Goal: Task Accomplishment & Management: Complete application form

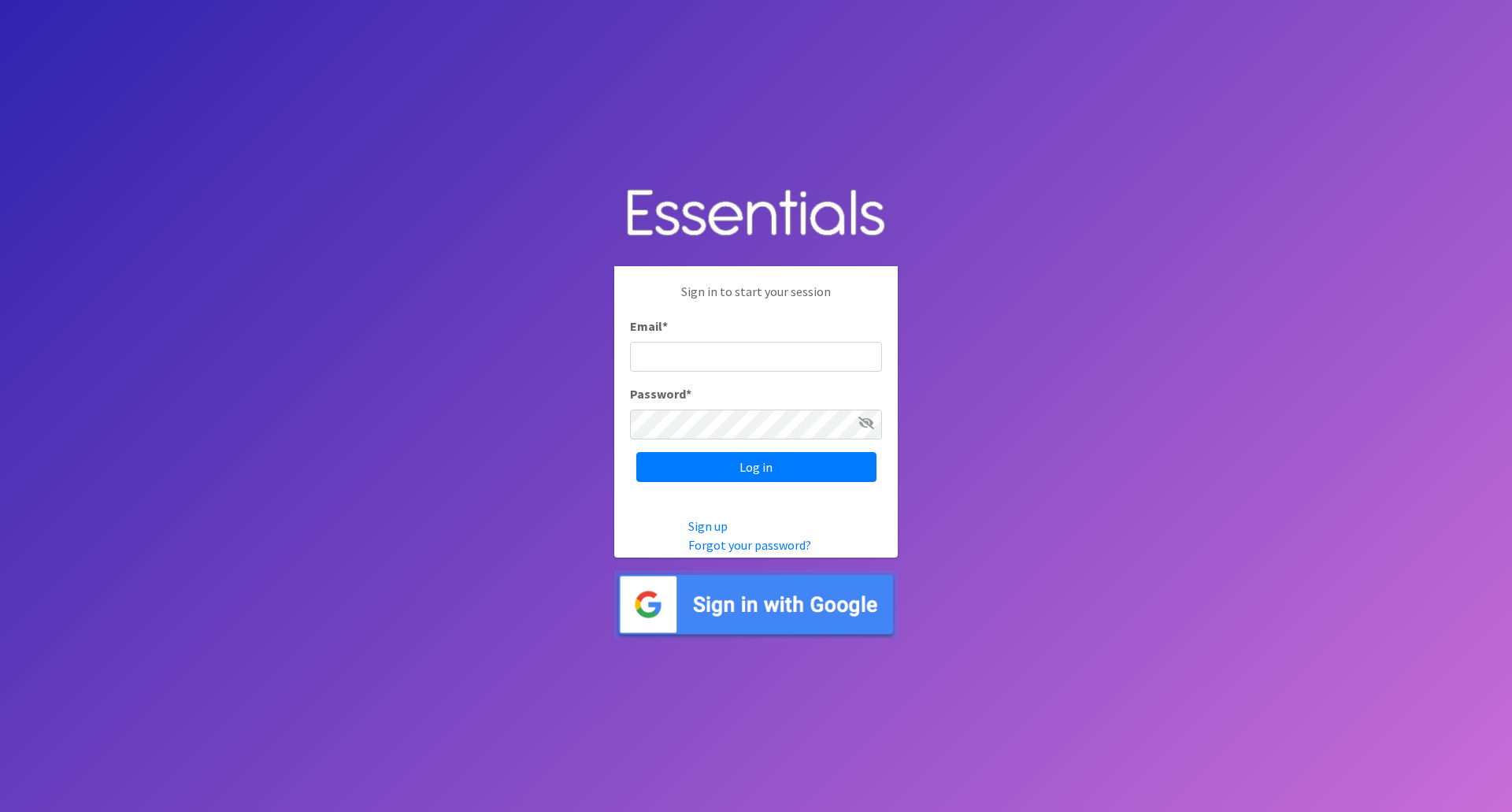
click at [821, 362] on input "Email *" at bounding box center [756, 357] width 252 height 30
type input "[PERSON_NAME][EMAIL_ADDRESS][PERSON_NAME][US_STATE][DOMAIN_NAME]"
click at [636, 452] on input "Log in" at bounding box center [756, 467] width 240 height 30
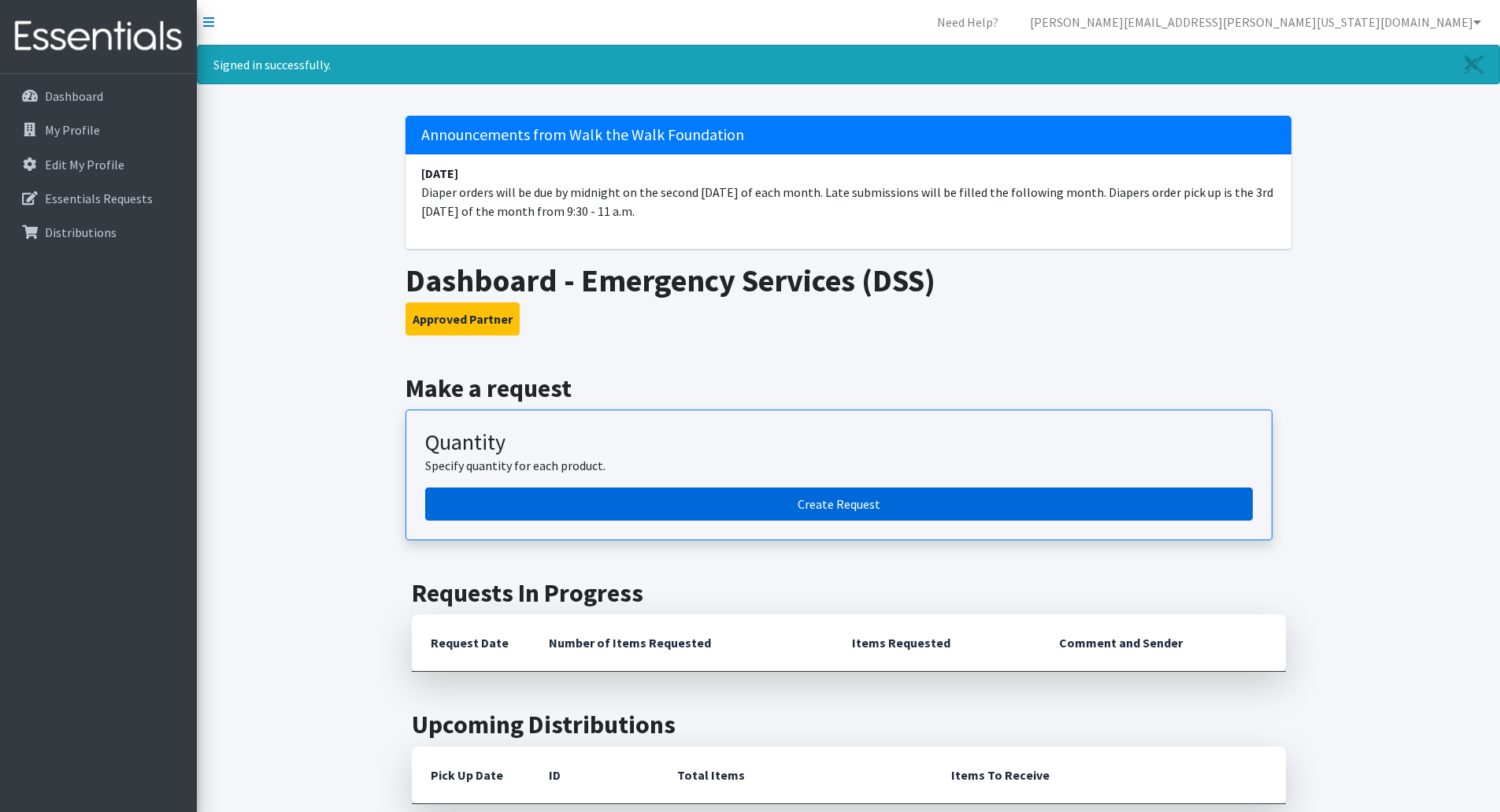
click at [820, 497] on link "Create Request" at bounding box center [838, 504] width 828 height 33
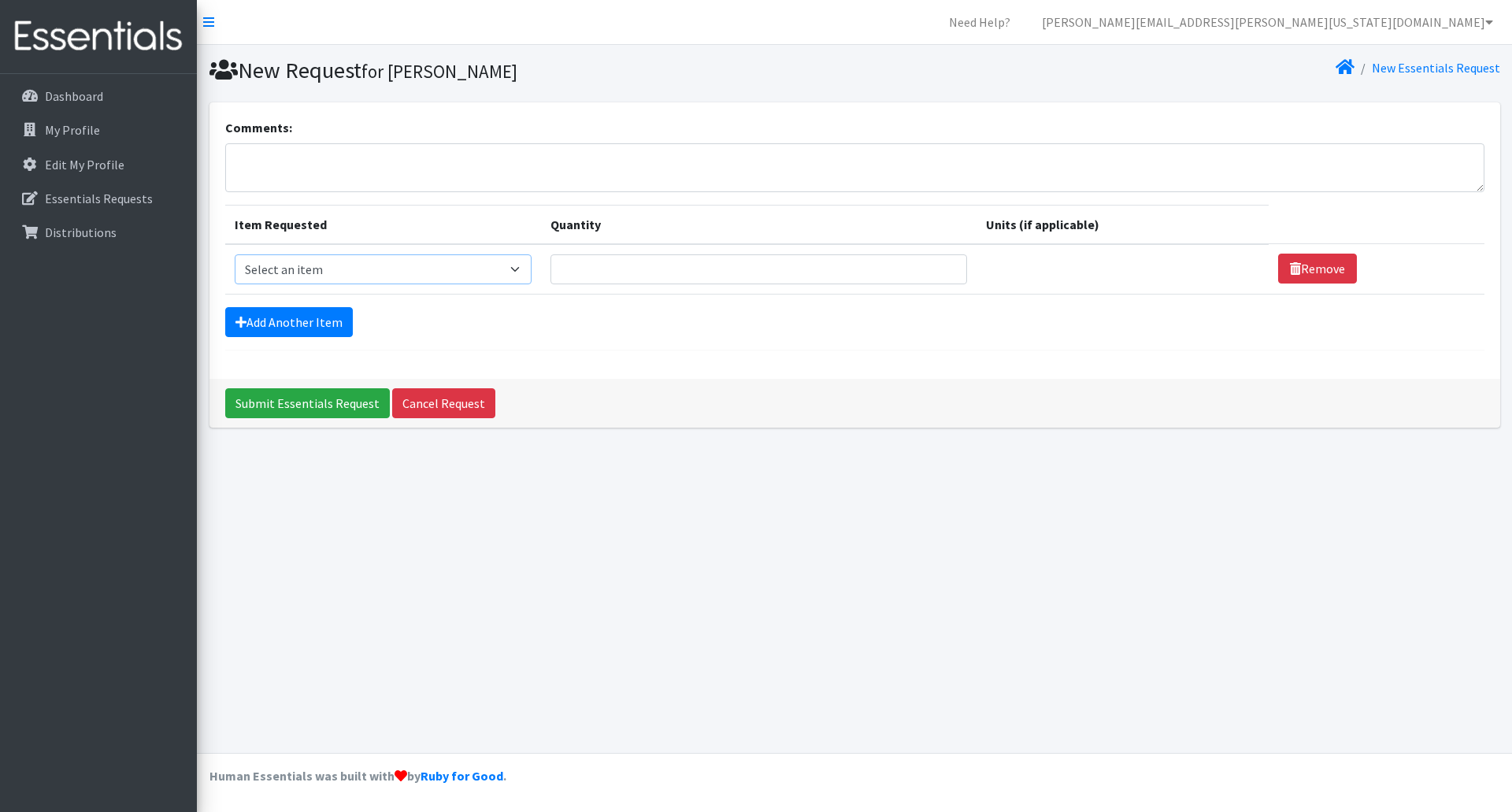
click at [402, 272] on select "Select an item Baby Wipes Diapers (Newborn). Diapers (Size 1) Diapers (Size 2) …" at bounding box center [382, 269] width 297 height 30
click at [93, 104] on link "Dashboard" at bounding box center [99, 96] width 184 height 31
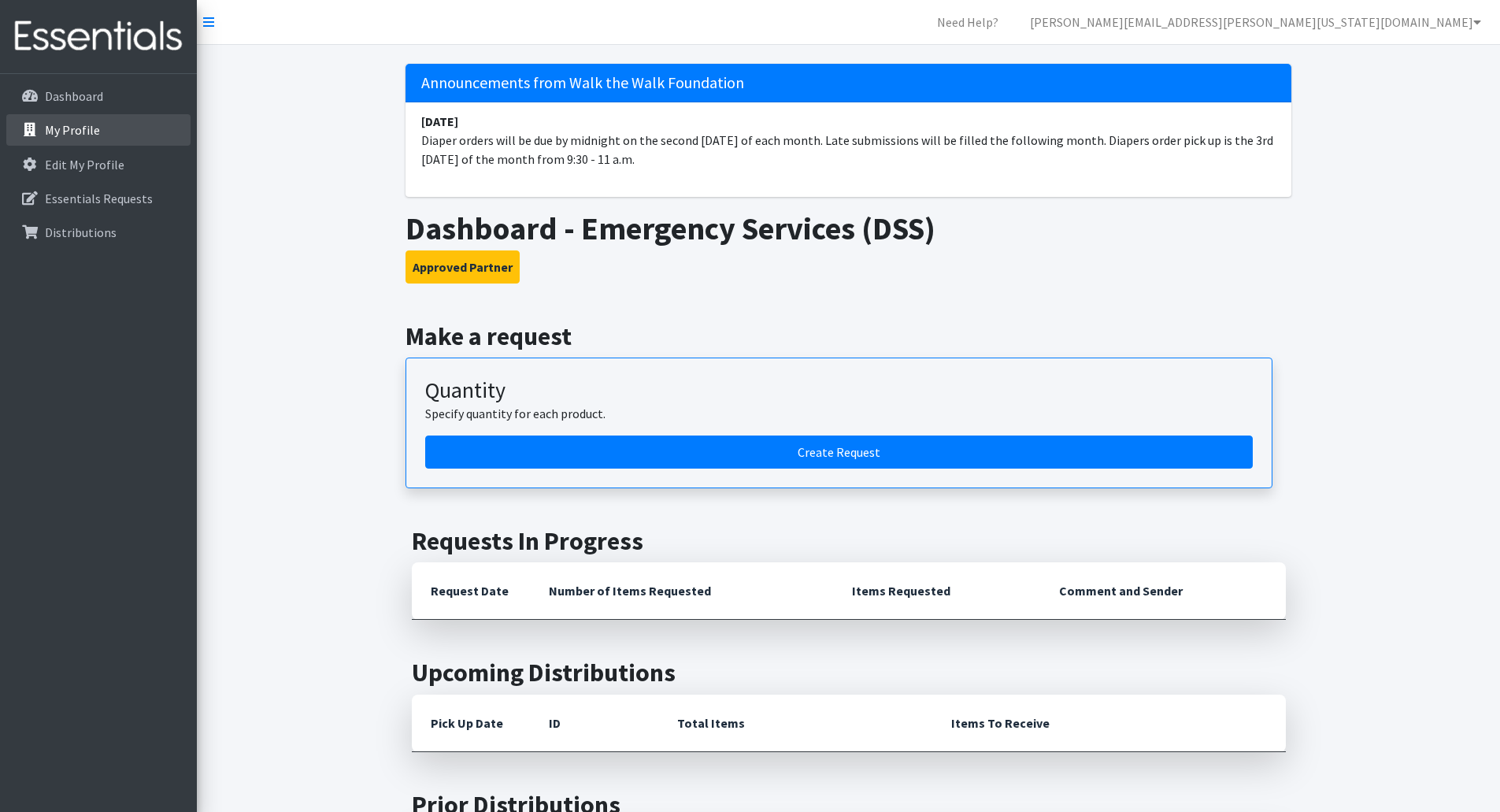
click at [96, 122] on p "My Profile" at bounding box center [72, 129] width 55 height 16
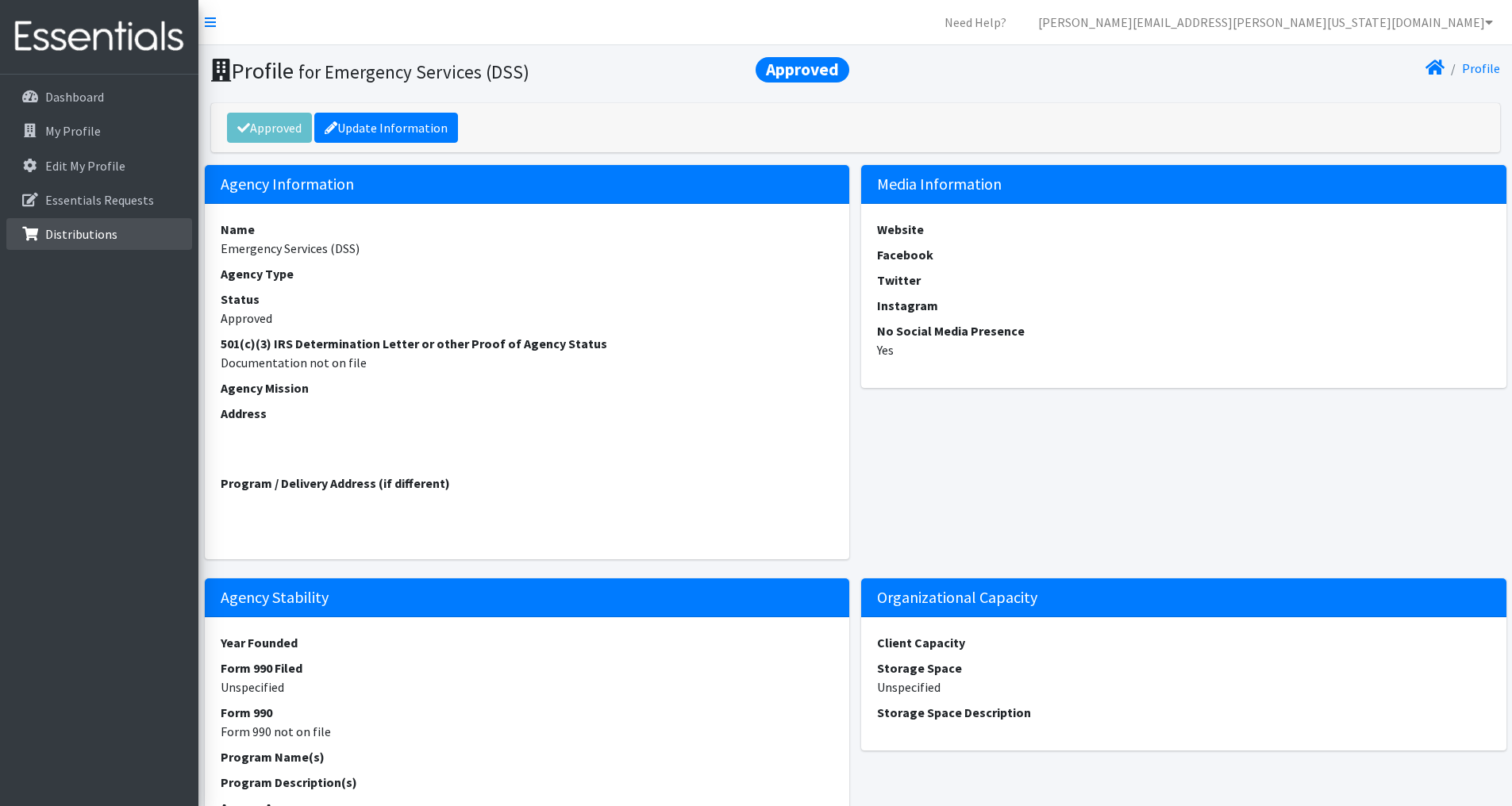
click at [96, 244] on link "Distributions" at bounding box center [99, 234] width 186 height 31
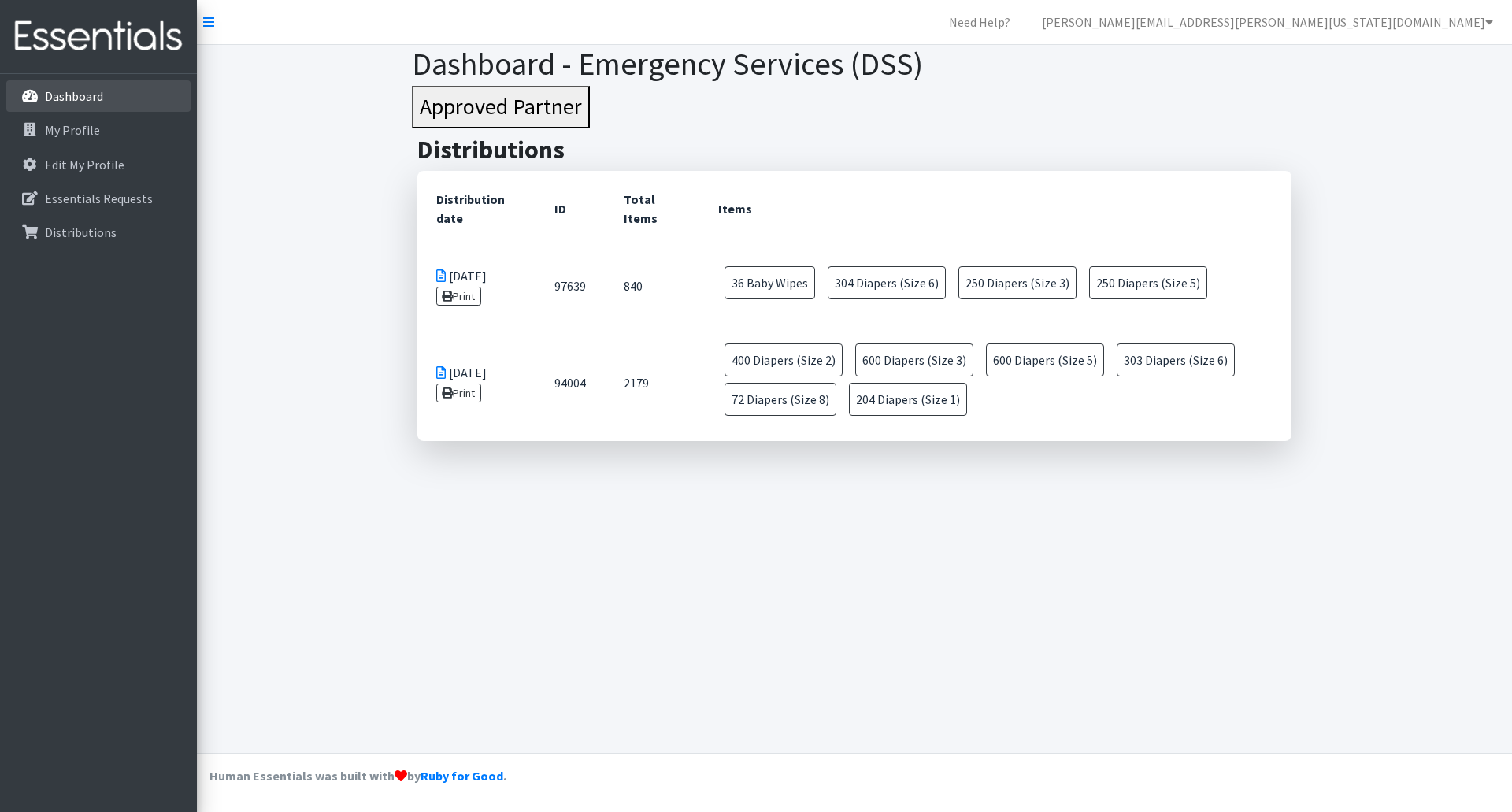
click at [86, 97] on p "Dashboard" at bounding box center [74, 95] width 58 height 16
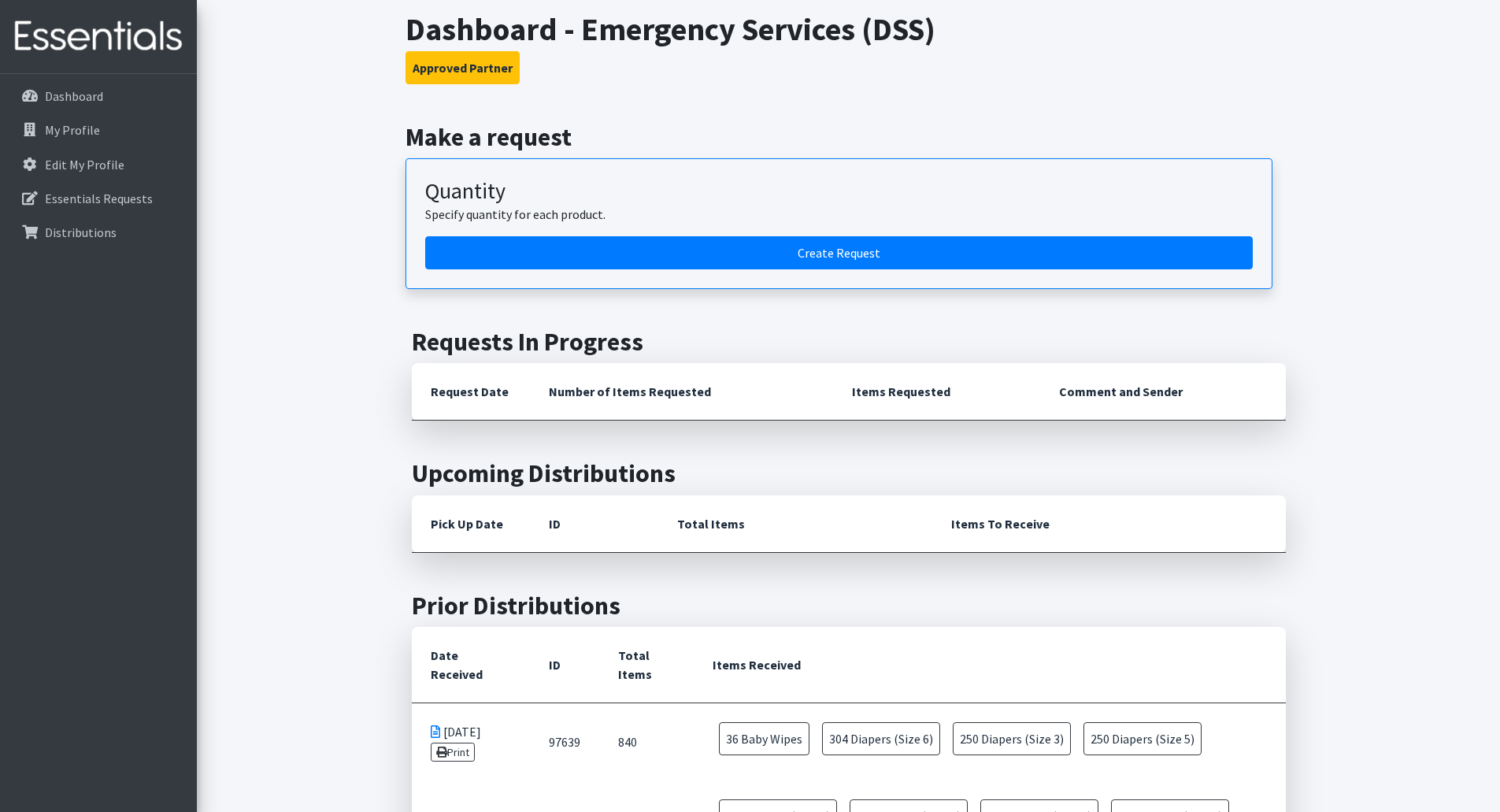
scroll to position [192, 0]
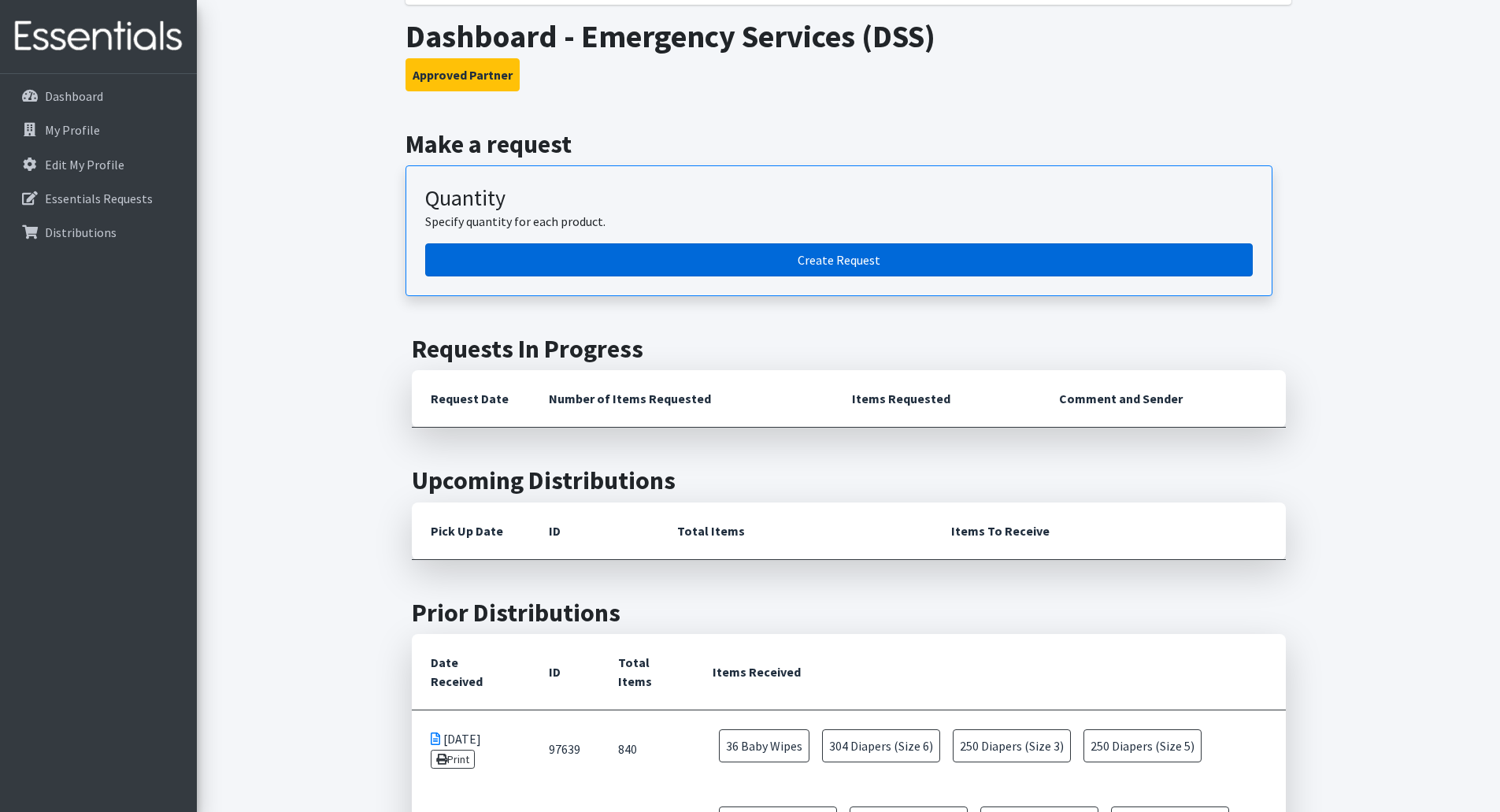
click at [913, 266] on link "Create Request" at bounding box center [838, 260] width 828 height 33
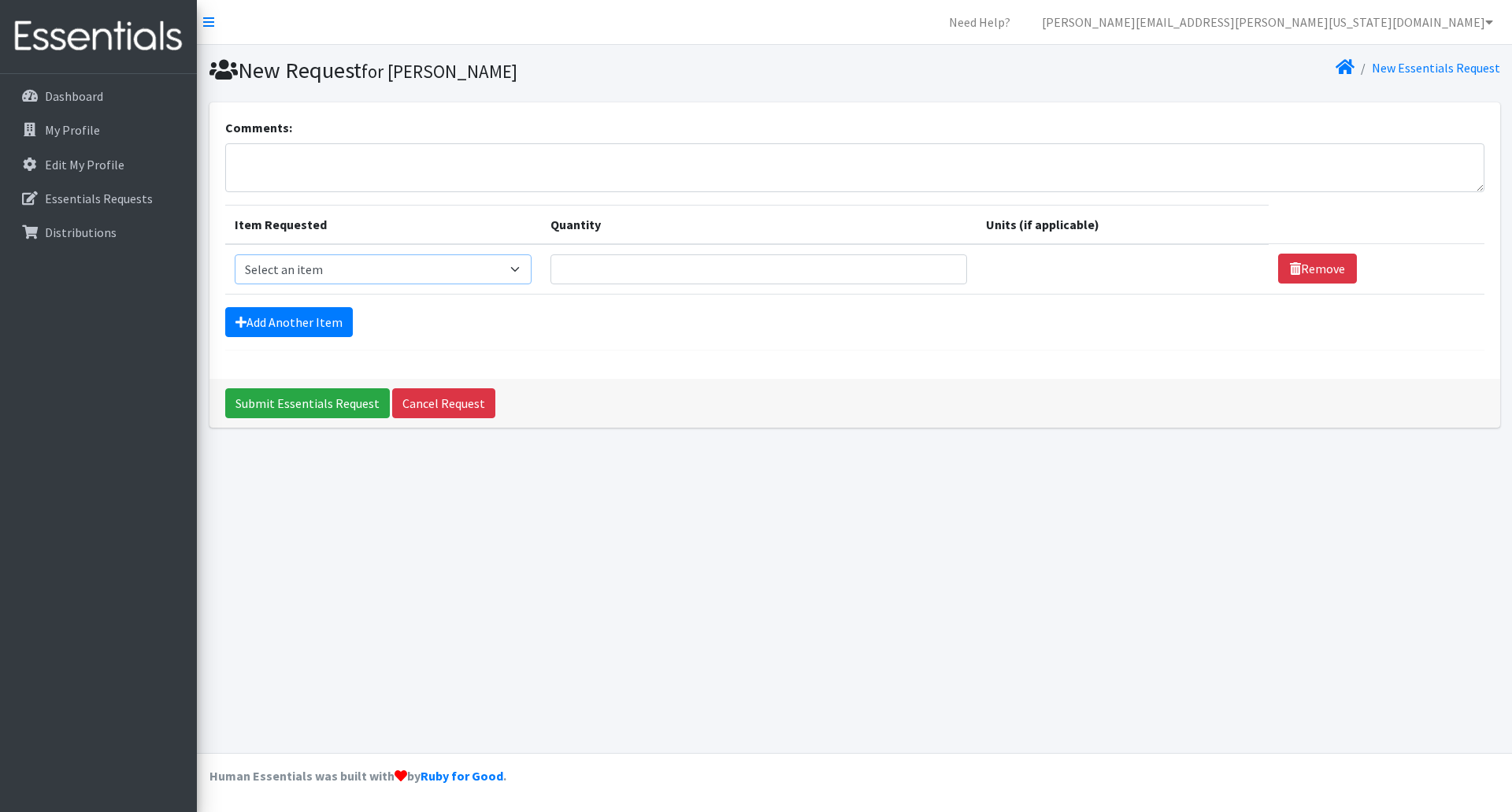
click at [422, 270] on select "Select an item Baby Wipes Diapers (Newborn). Diapers (Size 1) Diapers (Size 2) …" at bounding box center [382, 269] width 297 height 30
select select "14678"
click at [234, 254] on select "Select an item Baby Wipes Diapers (Newborn). Diapers (Size 1) Diapers (Size 2) …" at bounding box center [382, 269] width 297 height 30
click at [574, 270] on input "Quantity" at bounding box center [760, 269] width 418 height 30
type input "36"
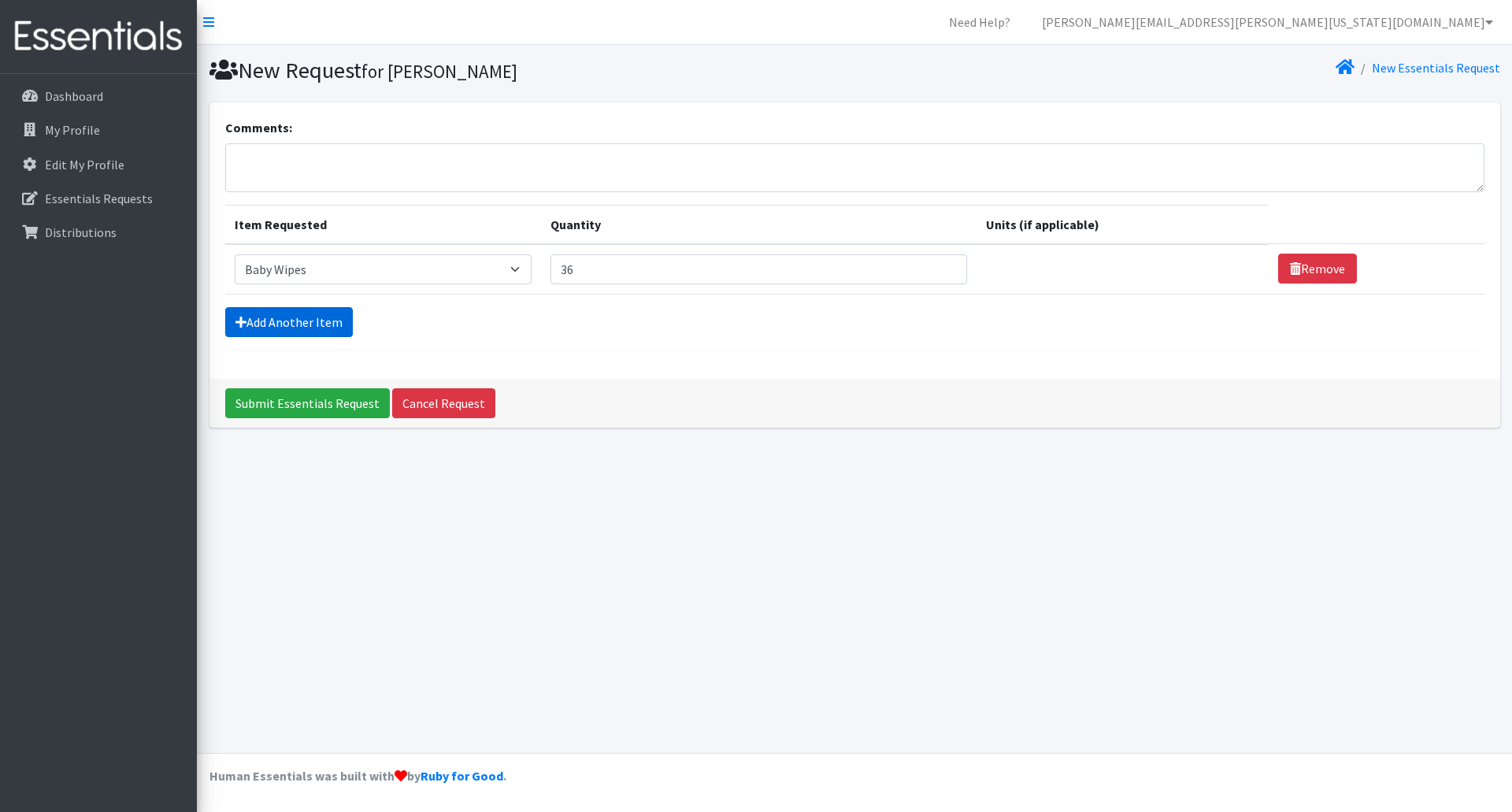
click at [245, 334] on link "Add Another Item" at bounding box center [289, 322] width 127 height 30
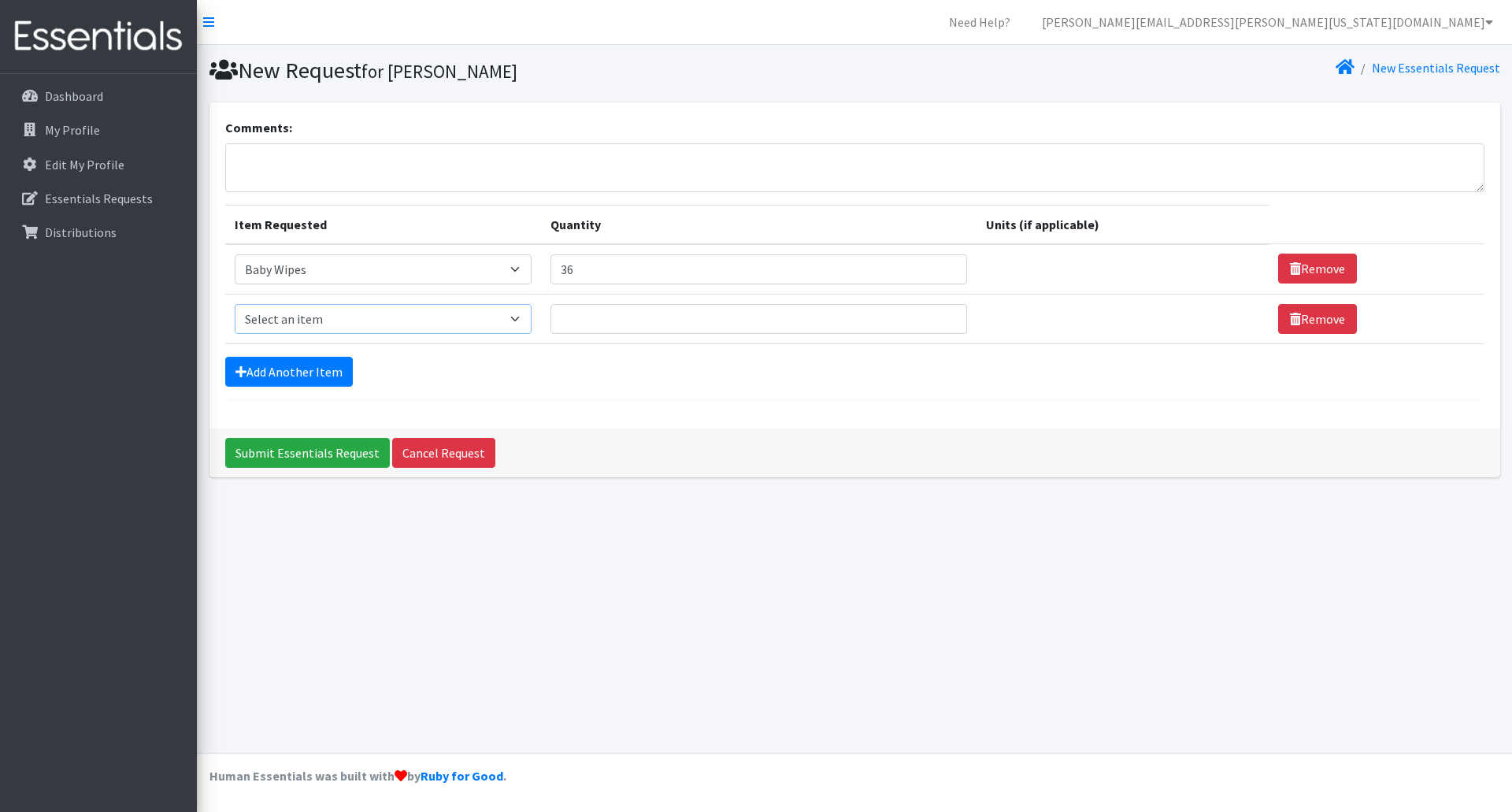
click at [520, 316] on select "Select an item Baby Wipes Diapers (Newborn). Diapers (Size 1) Diapers (Size 2) …" at bounding box center [382, 319] width 297 height 30
select select "11545"
click at [234, 304] on select "Select an item Baby Wipes Diapers (Newborn). Diapers (Size 1) Diapers (Size 2) …" at bounding box center [382, 319] width 297 height 30
click at [588, 328] on input "Quantity" at bounding box center [760, 319] width 418 height 30
type input "6"
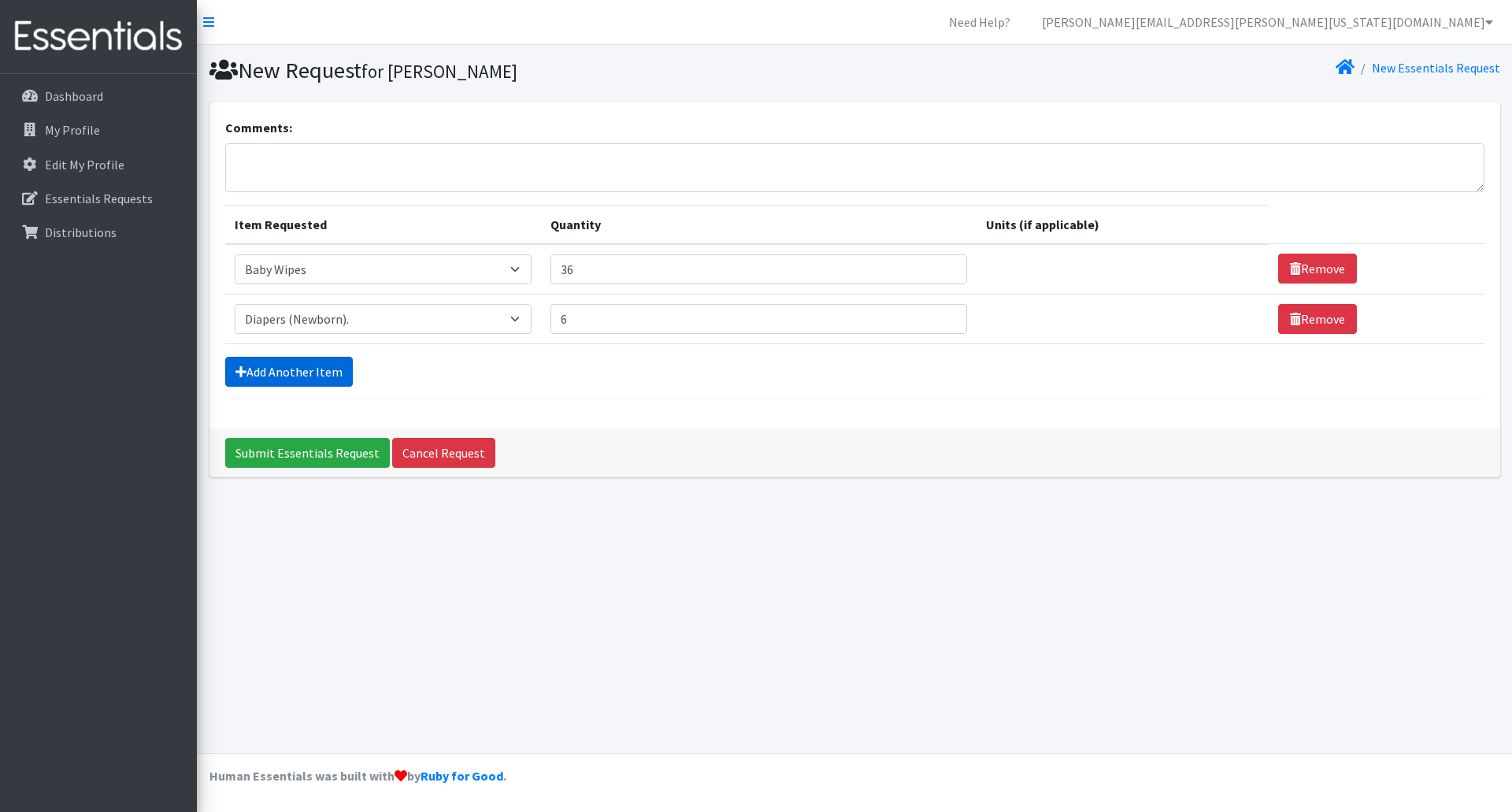
click at [284, 378] on link "Add Another Item" at bounding box center [289, 371] width 127 height 30
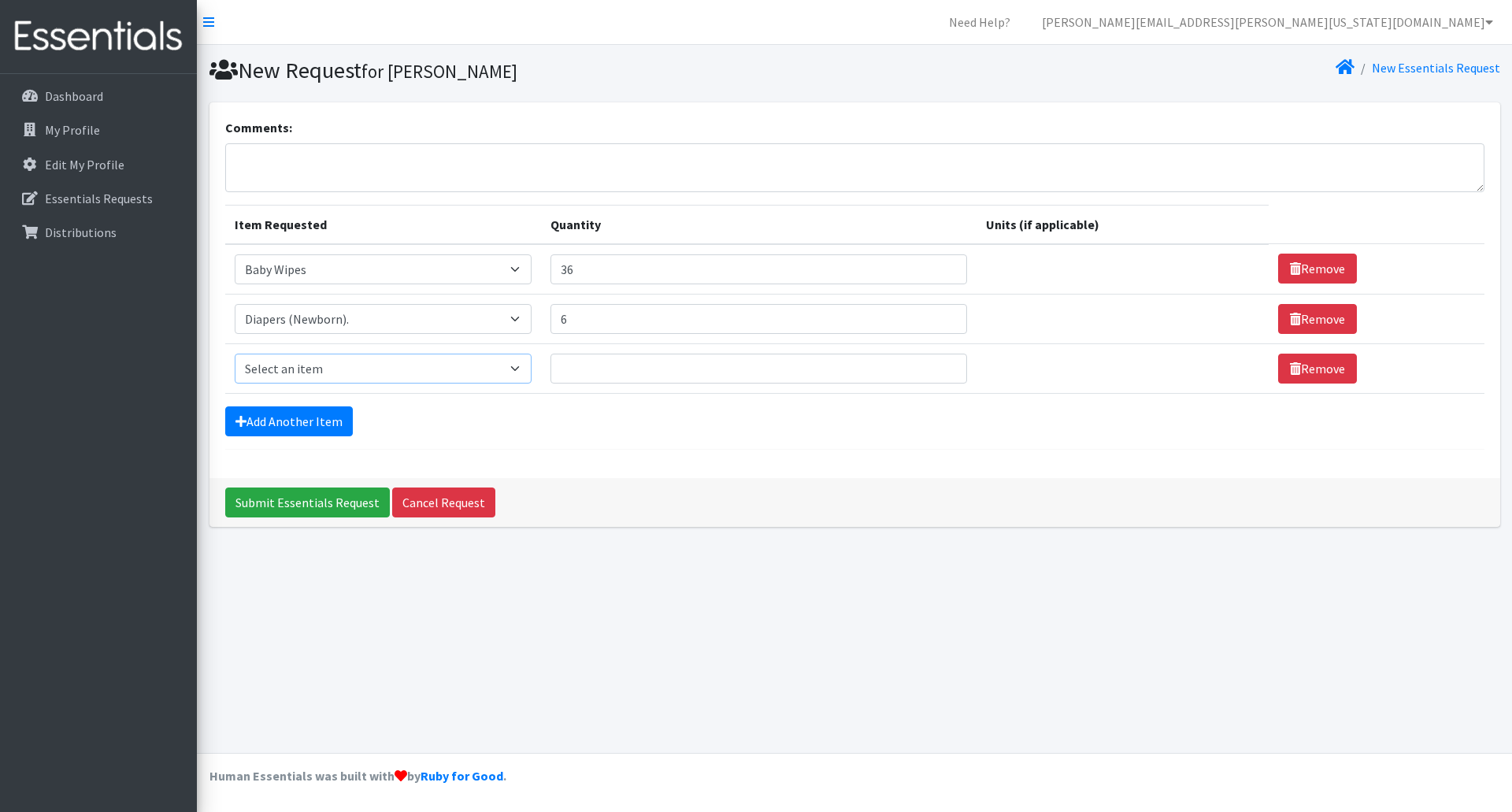
click at [284, 377] on select "Select an item Baby Wipes Diapers (Newborn). Diapers (Size 1) Diapers (Size 2) …" at bounding box center [382, 368] width 297 height 30
select select "11558"
click at [234, 353] on select "Select an item Baby Wipes Diapers (Newborn). Diapers (Size 1) Diapers (Size 2) …" at bounding box center [382, 368] width 297 height 30
click at [609, 368] on input "Quantity" at bounding box center [760, 368] width 418 height 30
type input "6"
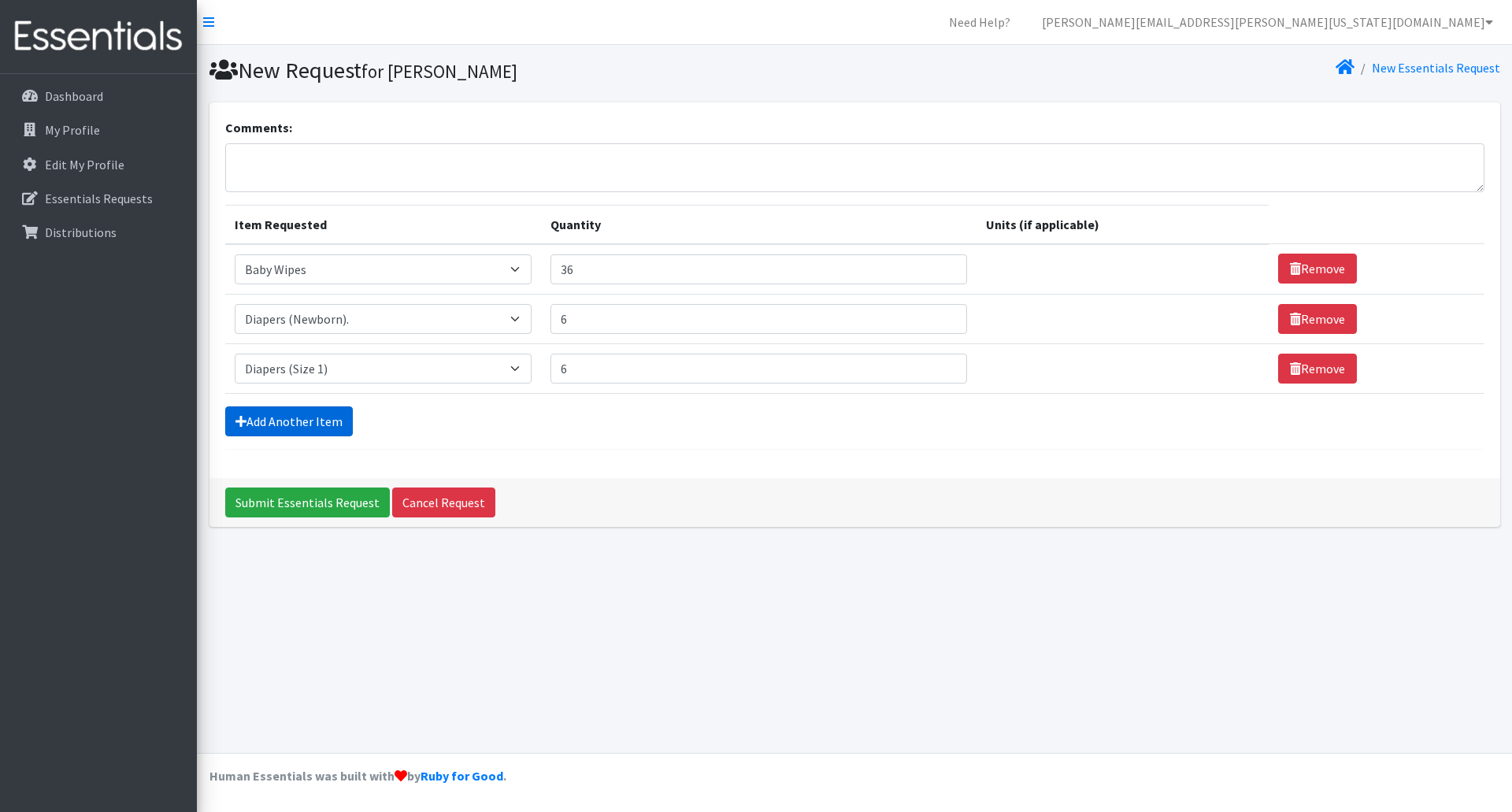
click at [342, 418] on link "Add Another Item" at bounding box center [289, 421] width 127 height 30
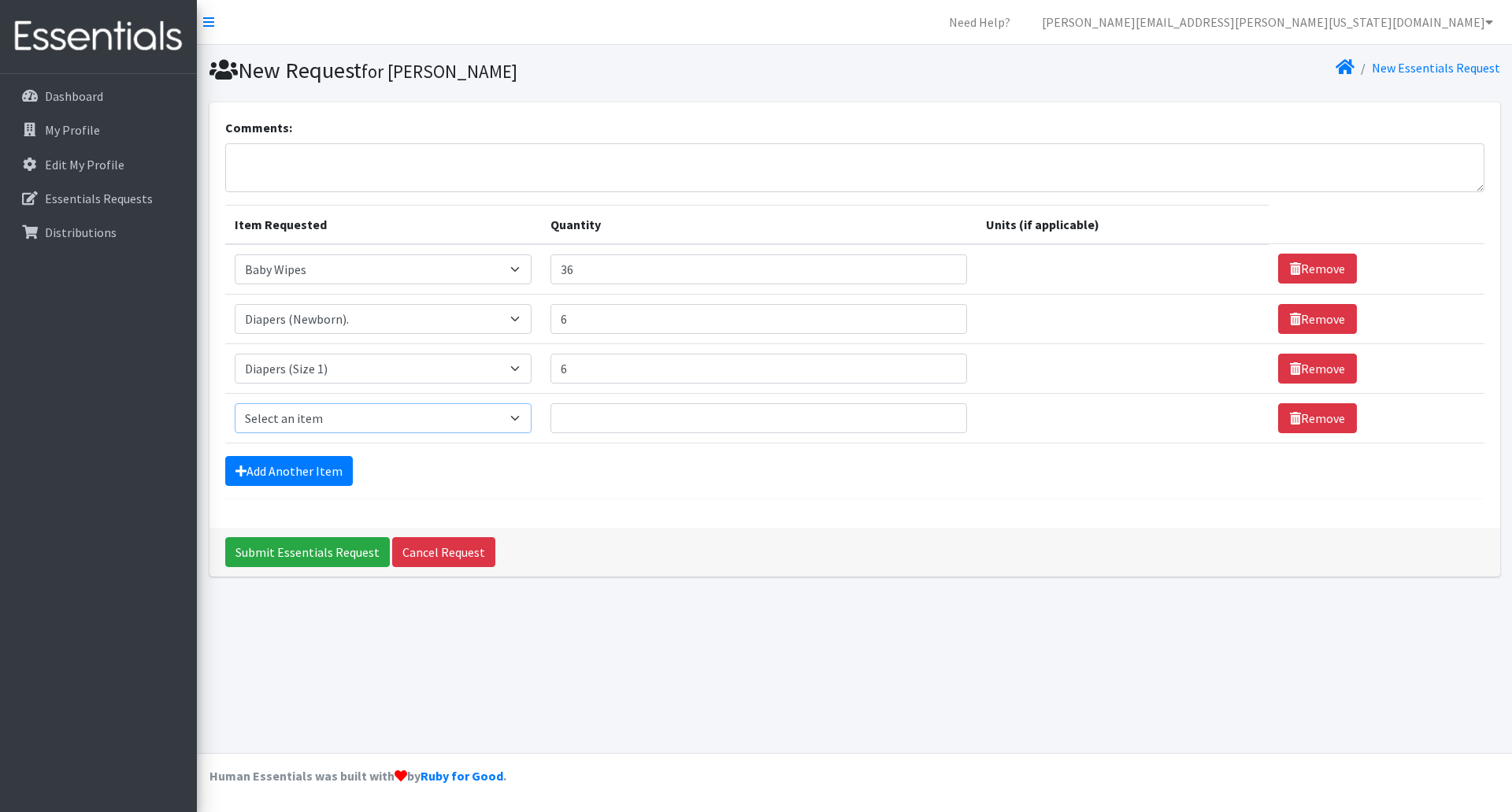
click at [344, 413] on select "Select an item Baby Wipes Diapers (Newborn). Diapers (Size 1) Diapers (Size 2) …" at bounding box center [382, 418] width 297 height 30
select select "11547"
click at [234, 404] on select "Select an item Baby Wipes Diapers (Newborn). Diapers (Size 1) Diapers (Size 2) …" at bounding box center [382, 418] width 297 height 30
click at [596, 415] on input "Quantity" at bounding box center [760, 418] width 418 height 30
type input "6"
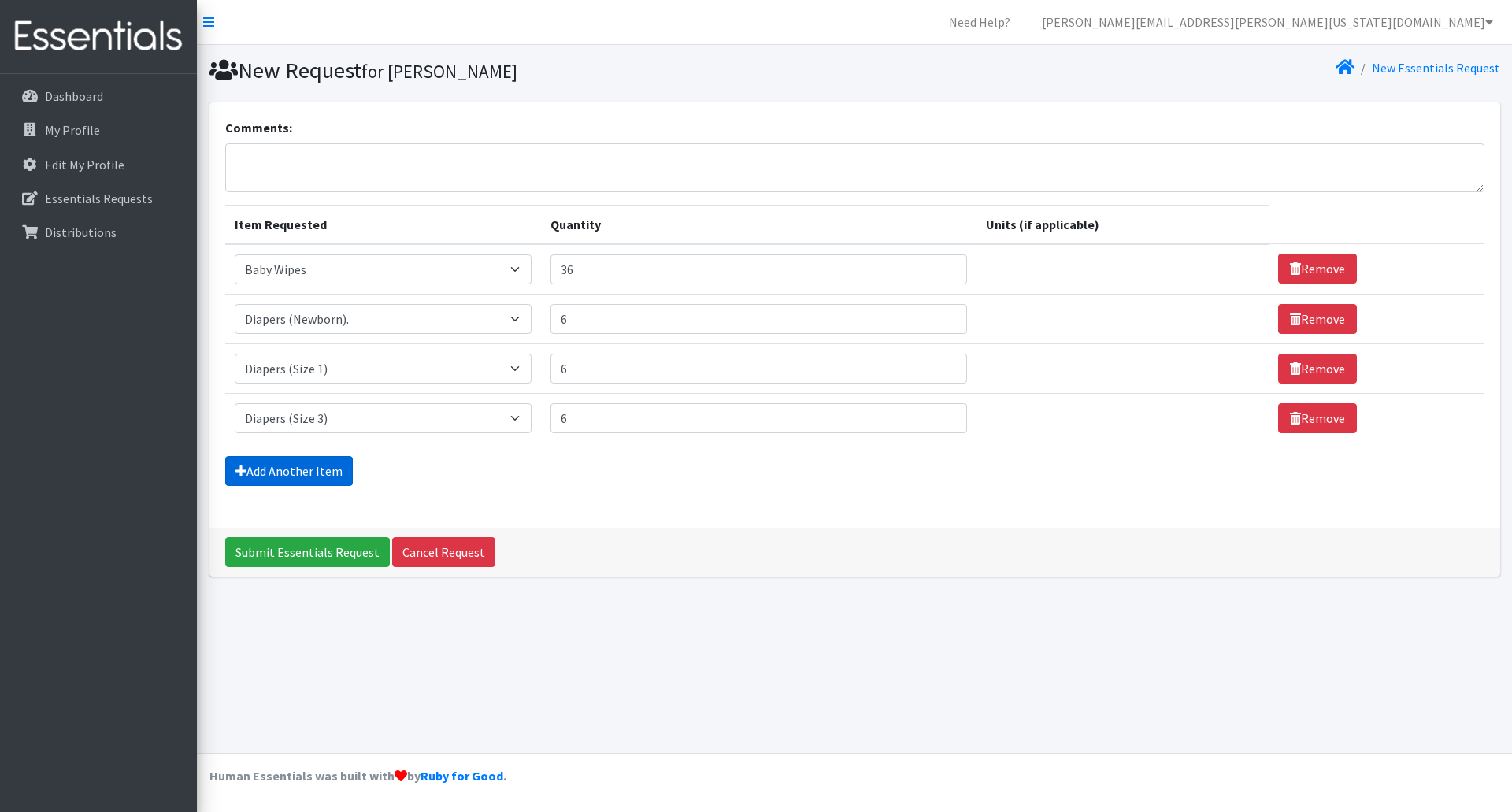
click at [328, 478] on link "Add Another Item" at bounding box center [289, 471] width 127 height 30
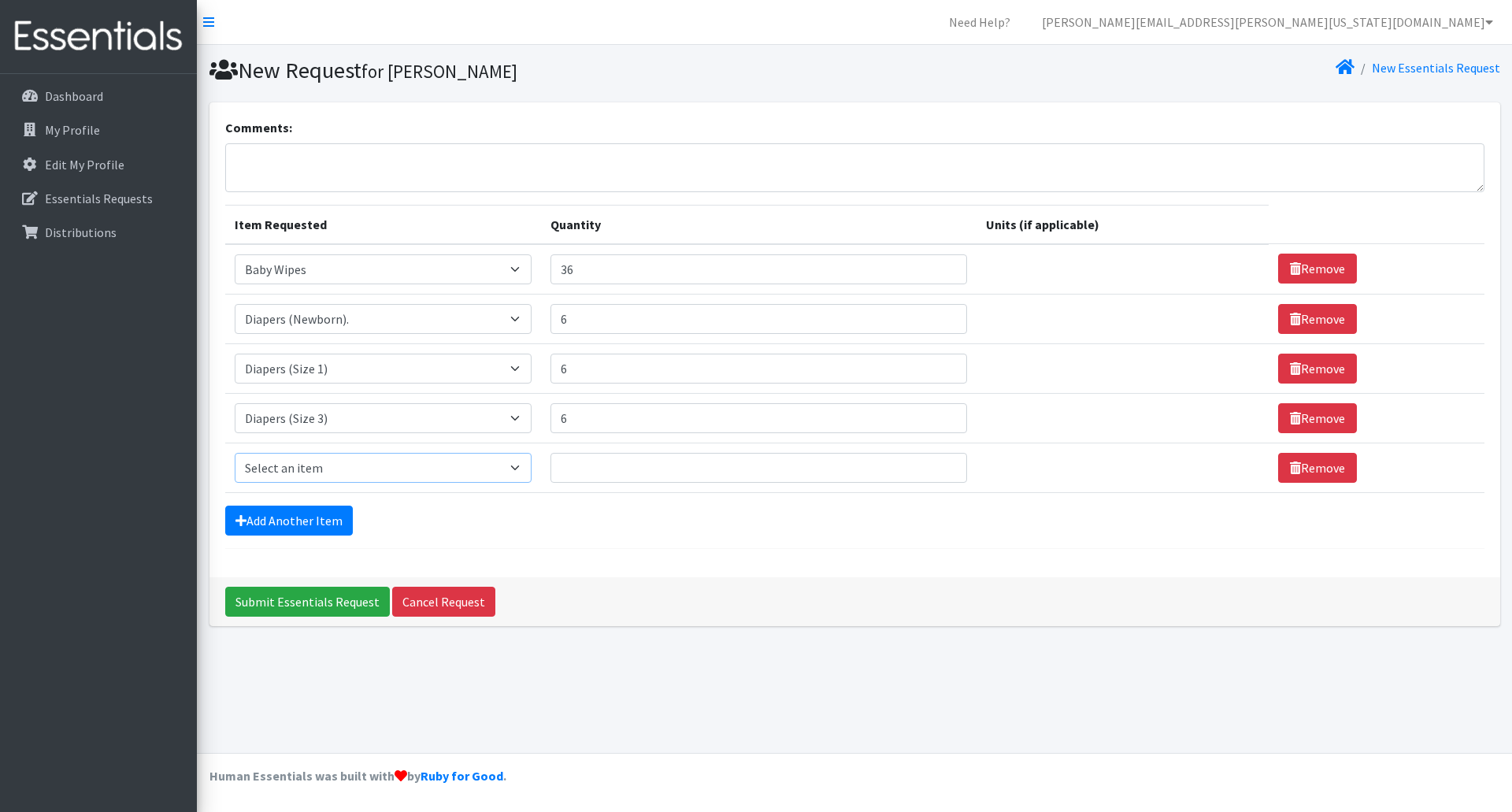
click at [323, 474] on select "Select an item Baby Wipes Diapers (Newborn). Diapers (Size 1) Diapers (Size 2) …" at bounding box center [382, 468] width 297 height 30
select select "11539"
click at [234, 453] on select "Select an item Baby Wipes Diapers (Newborn). Diapers (Size 1) Diapers (Size 2) …" at bounding box center [382, 468] width 297 height 30
click at [611, 468] on input "Quantity" at bounding box center [760, 468] width 418 height 30
type input "12"
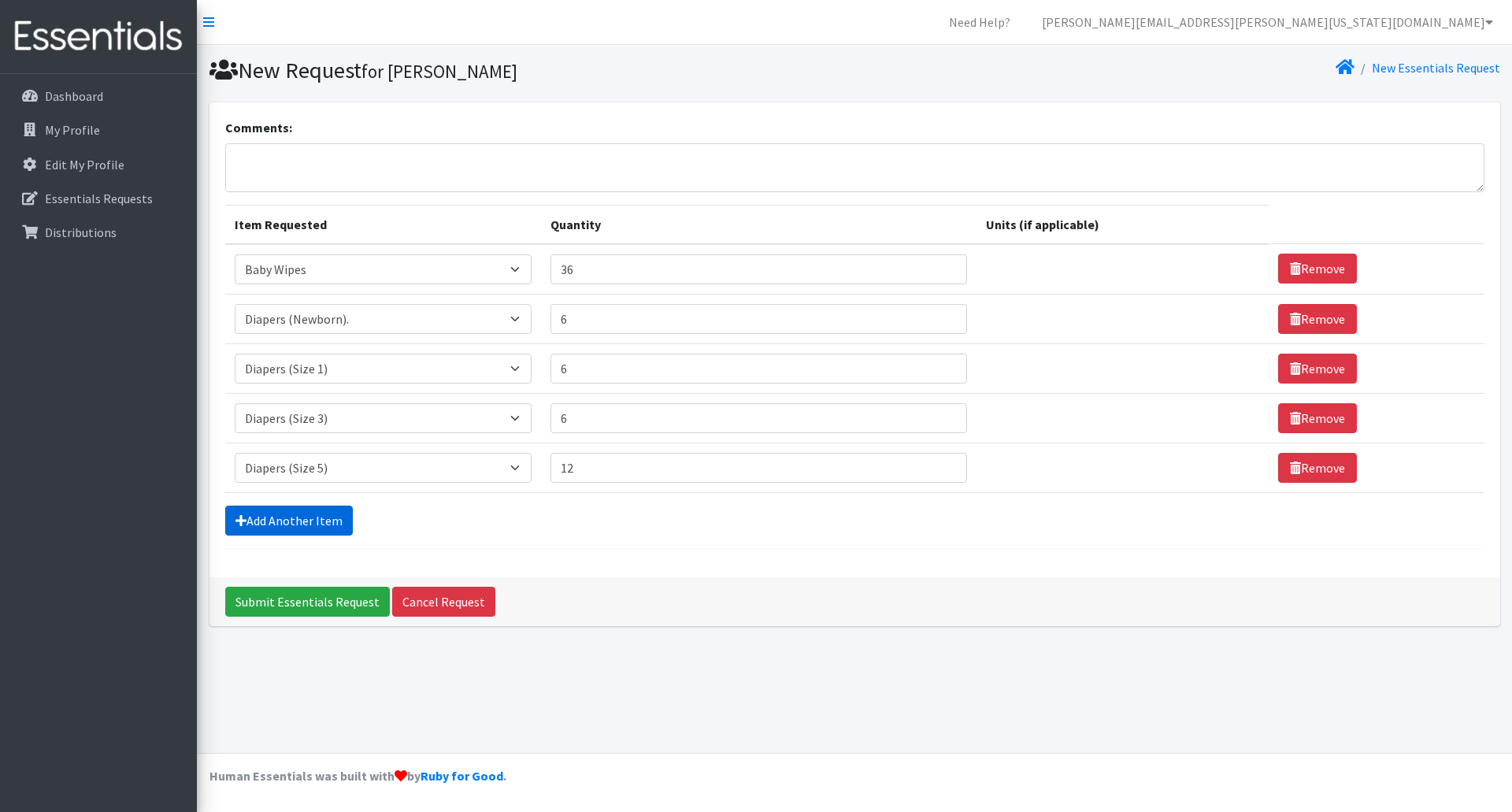
click at [348, 518] on link "Add Another Item" at bounding box center [289, 520] width 127 height 30
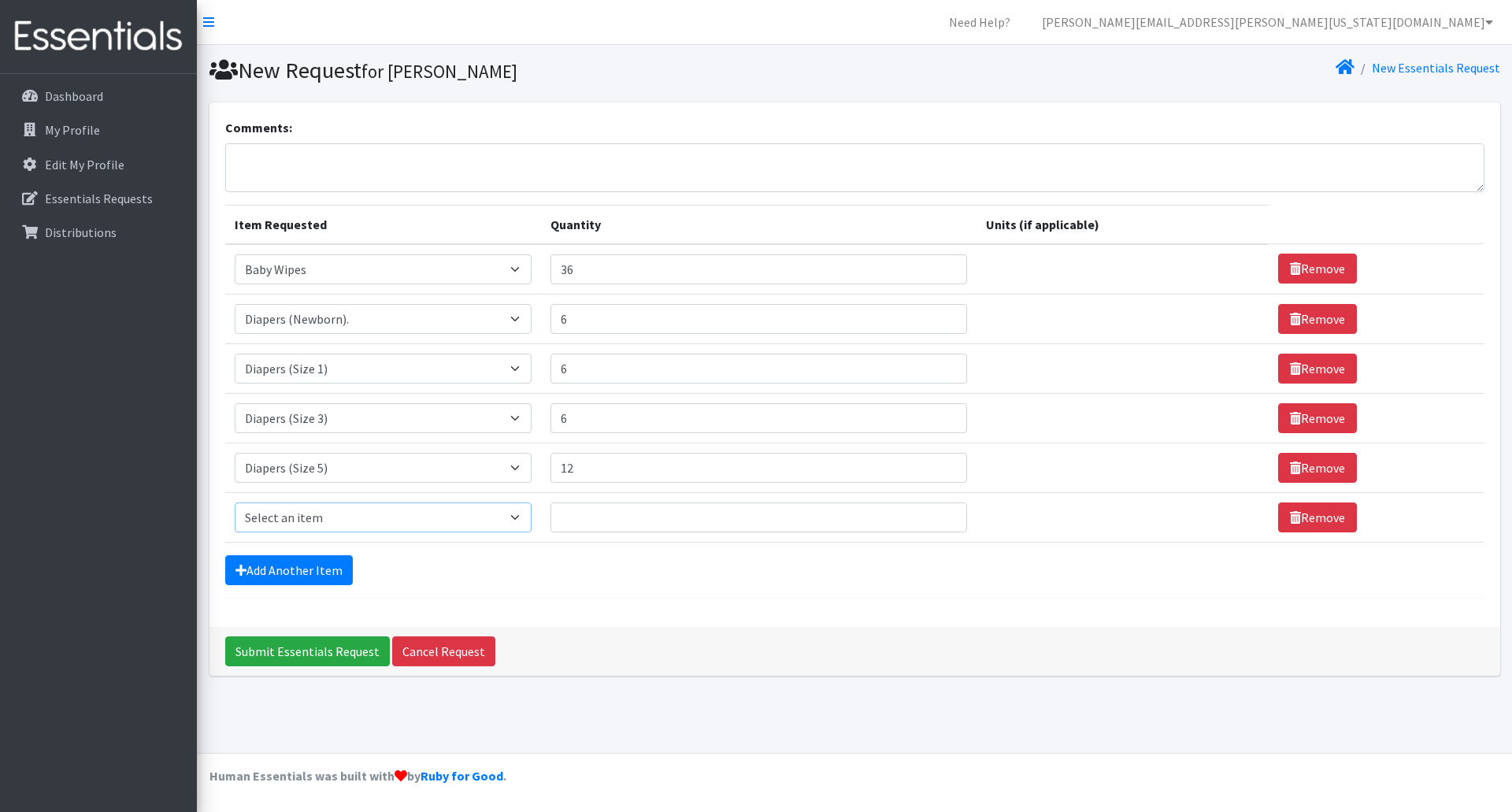
click at [348, 518] on select "Select an item Baby Wipes Diapers (Newborn). Diapers (Size 1) Diapers (Size 2) …" at bounding box center [382, 517] width 297 height 30
click at [785, 562] on div "Add Another Item" at bounding box center [855, 570] width 1260 height 30
click at [1325, 519] on link "Remove" at bounding box center [1318, 517] width 79 height 30
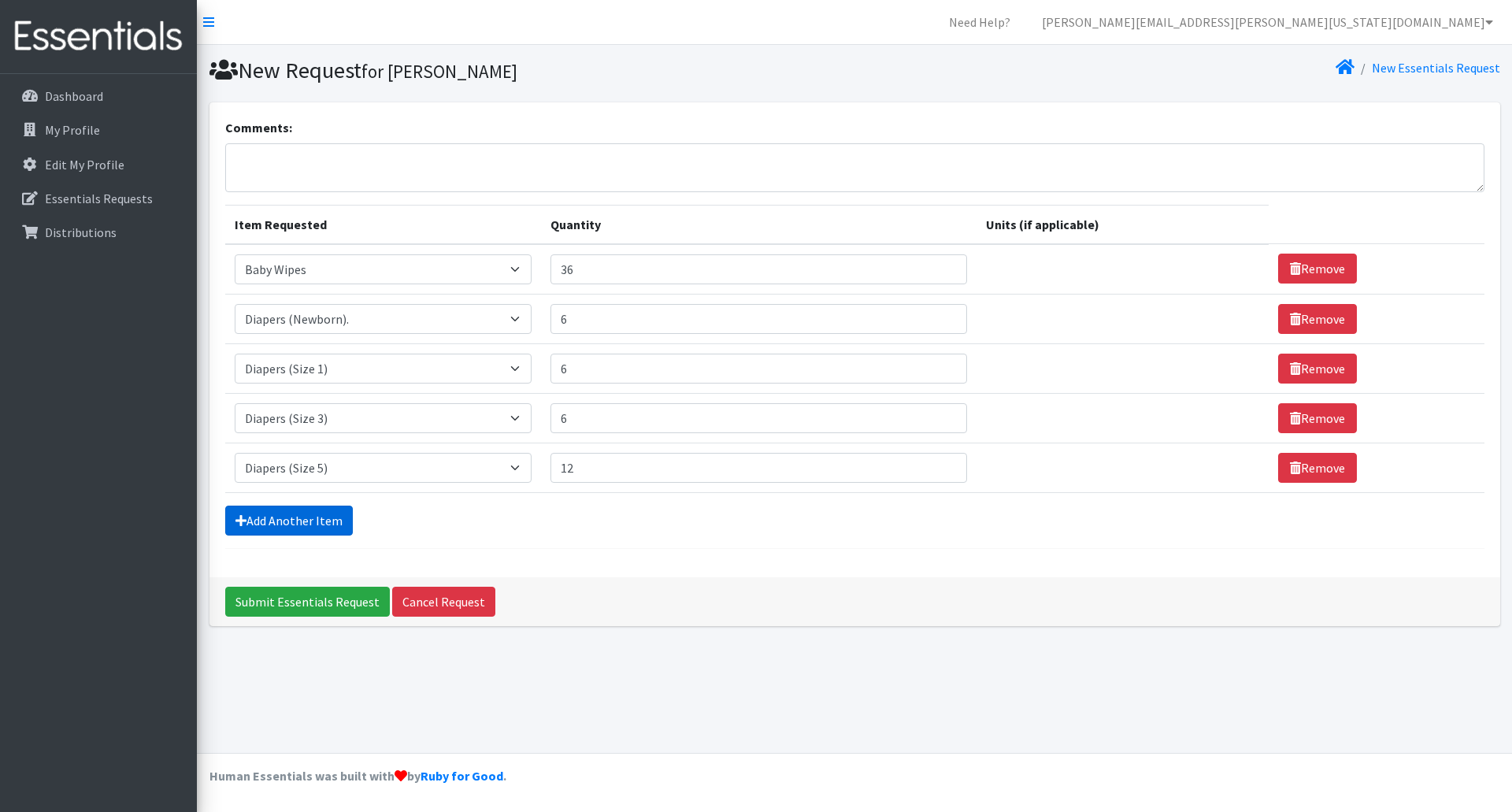
click at [335, 516] on link "Add Another Item" at bounding box center [289, 520] width 127 height 30
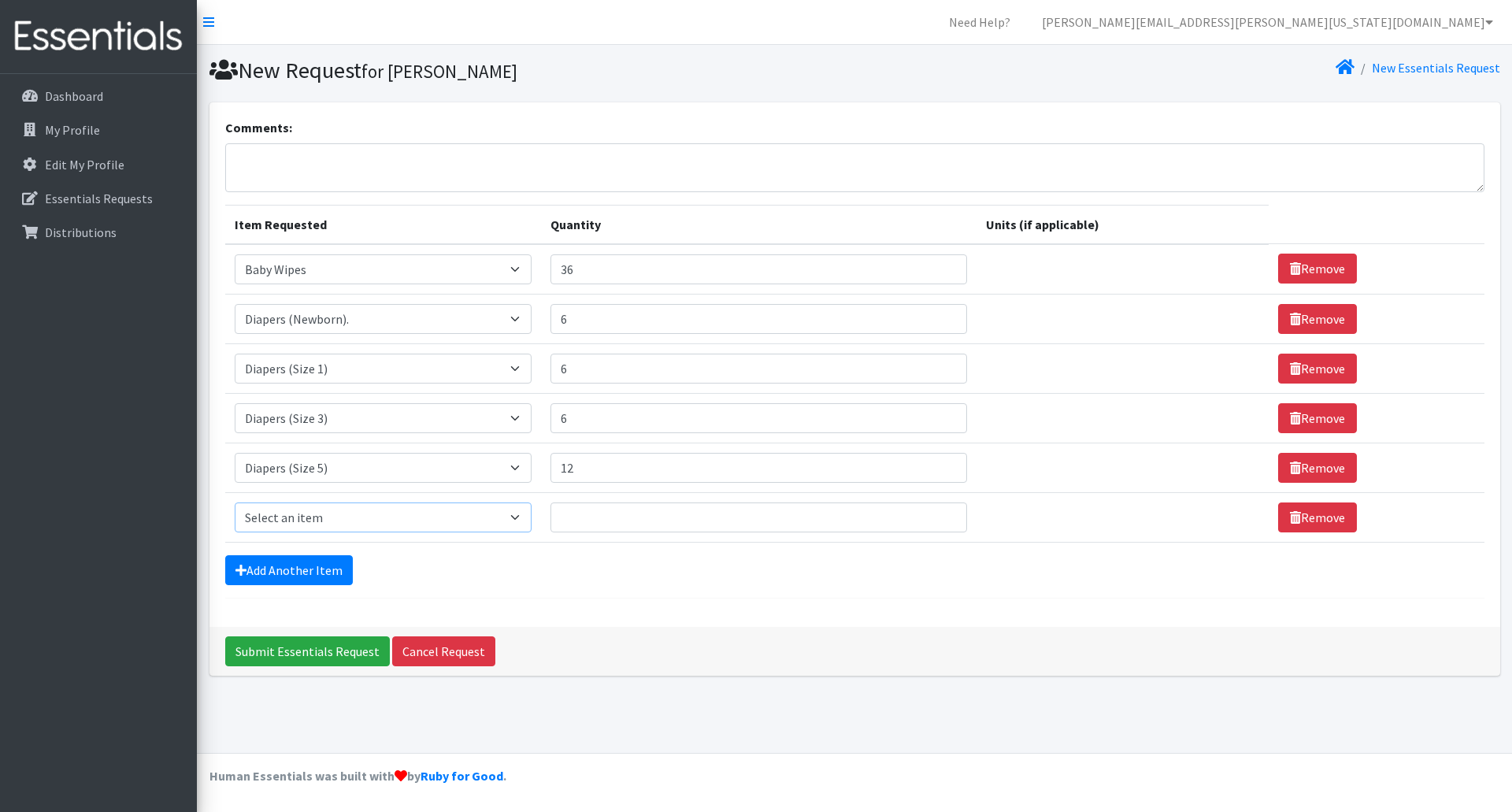
click at [335, 516] on select "Select an item Baby Wipes Diapers (Newborn). Diapers (Size 1) Diapers (Size 2) …" at bounding box center [382, 517] width 297 height 30
select select "11523"
click at [234, 502] on select "Select an item Baby Wipes Diapers (Newborn). Diapers (Size 1) Diapers (Size 2) …" at bounding box center [382, 517] width 297 height 30
click at [573, 525] on input "Quantity" at bounding box center [760, 517] width 418 height 30
type input "6"
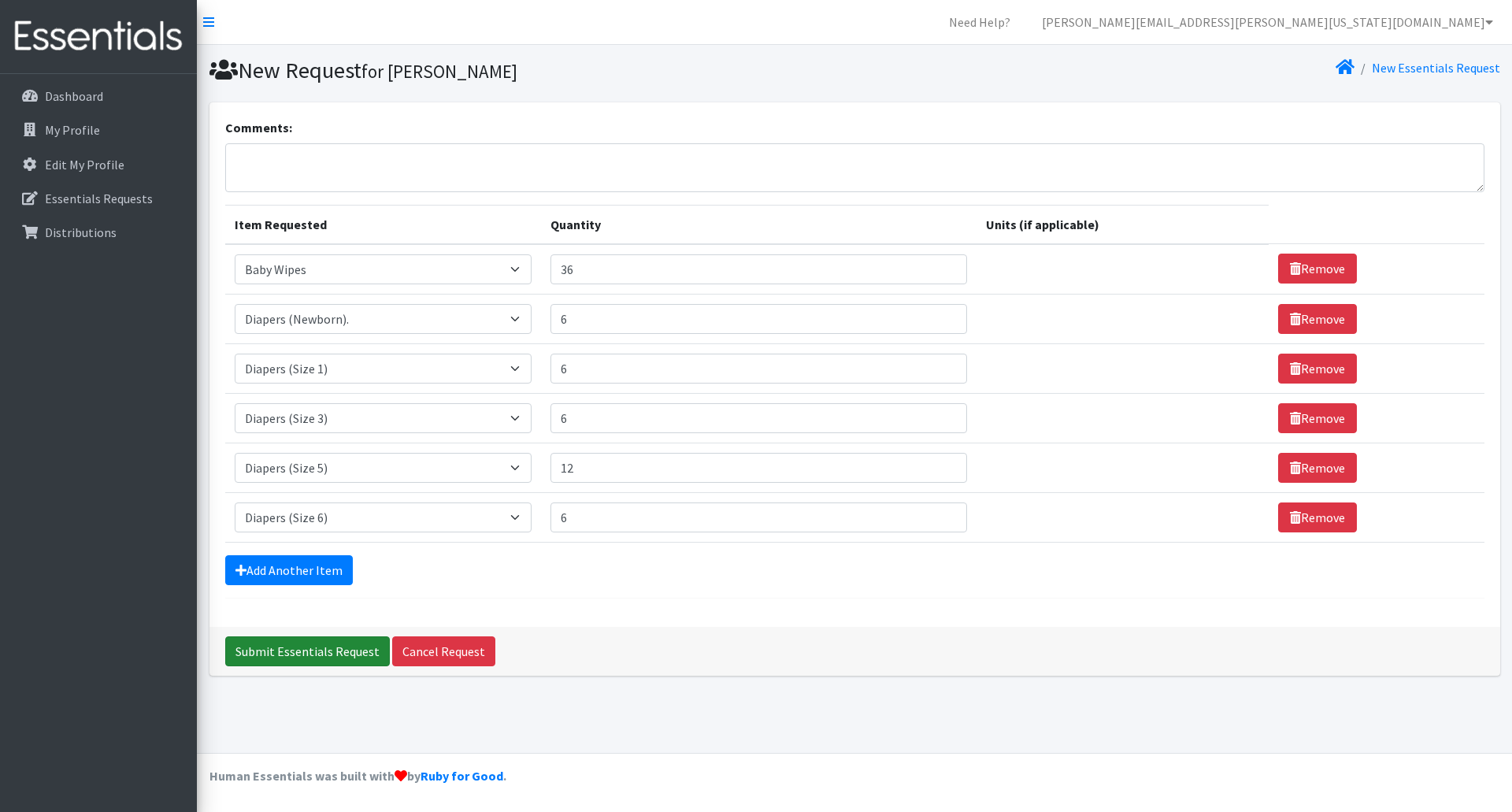
click at [340, 654] on input "Submit Essentials Request" at bounding box center [307, 651] width 164 height 30
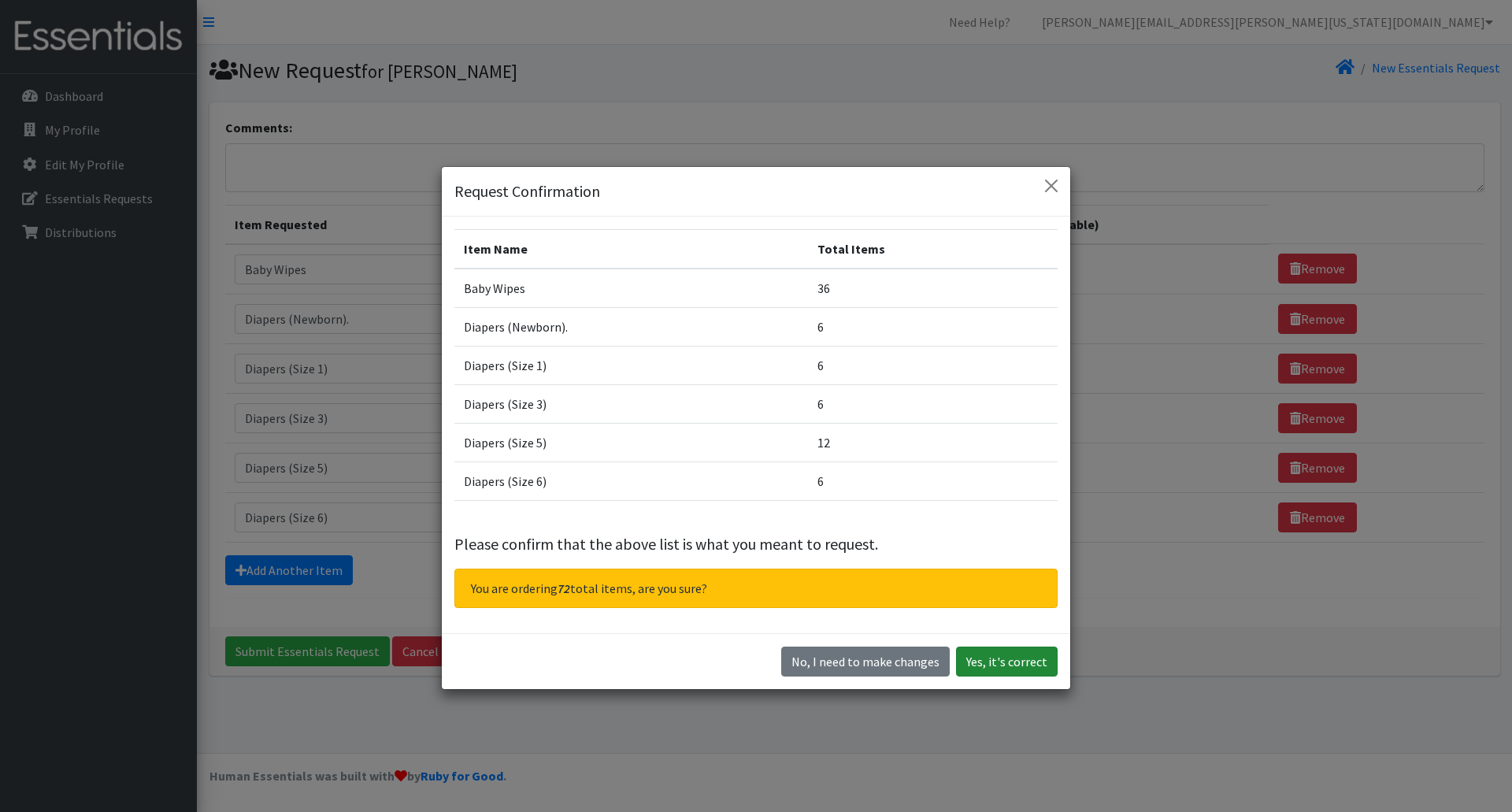
click at [1032, 671] on button "Yes, it's correct" at bounding box center [1007, 662] width 102 height 30
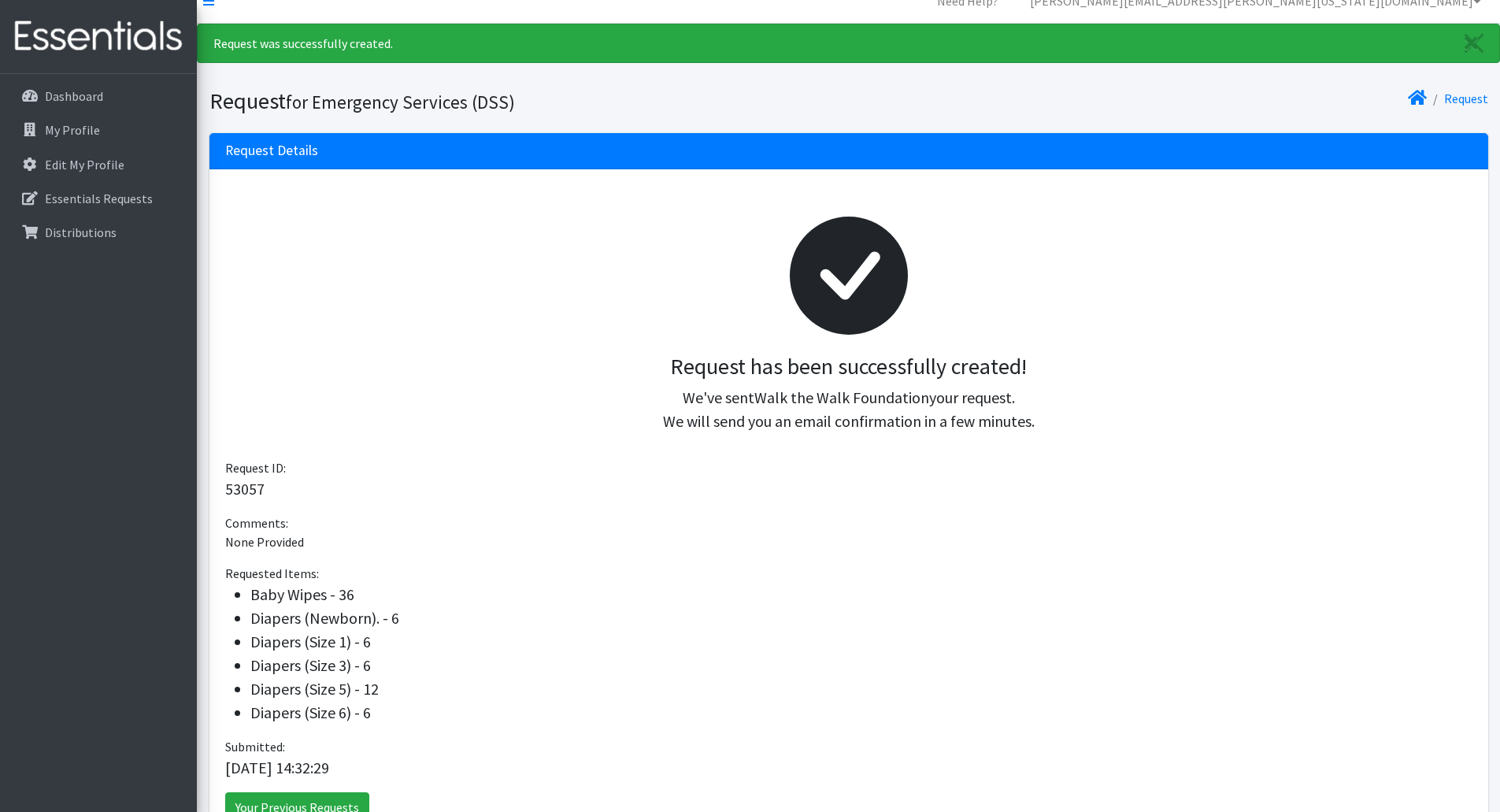
scroll to position [131, 0]
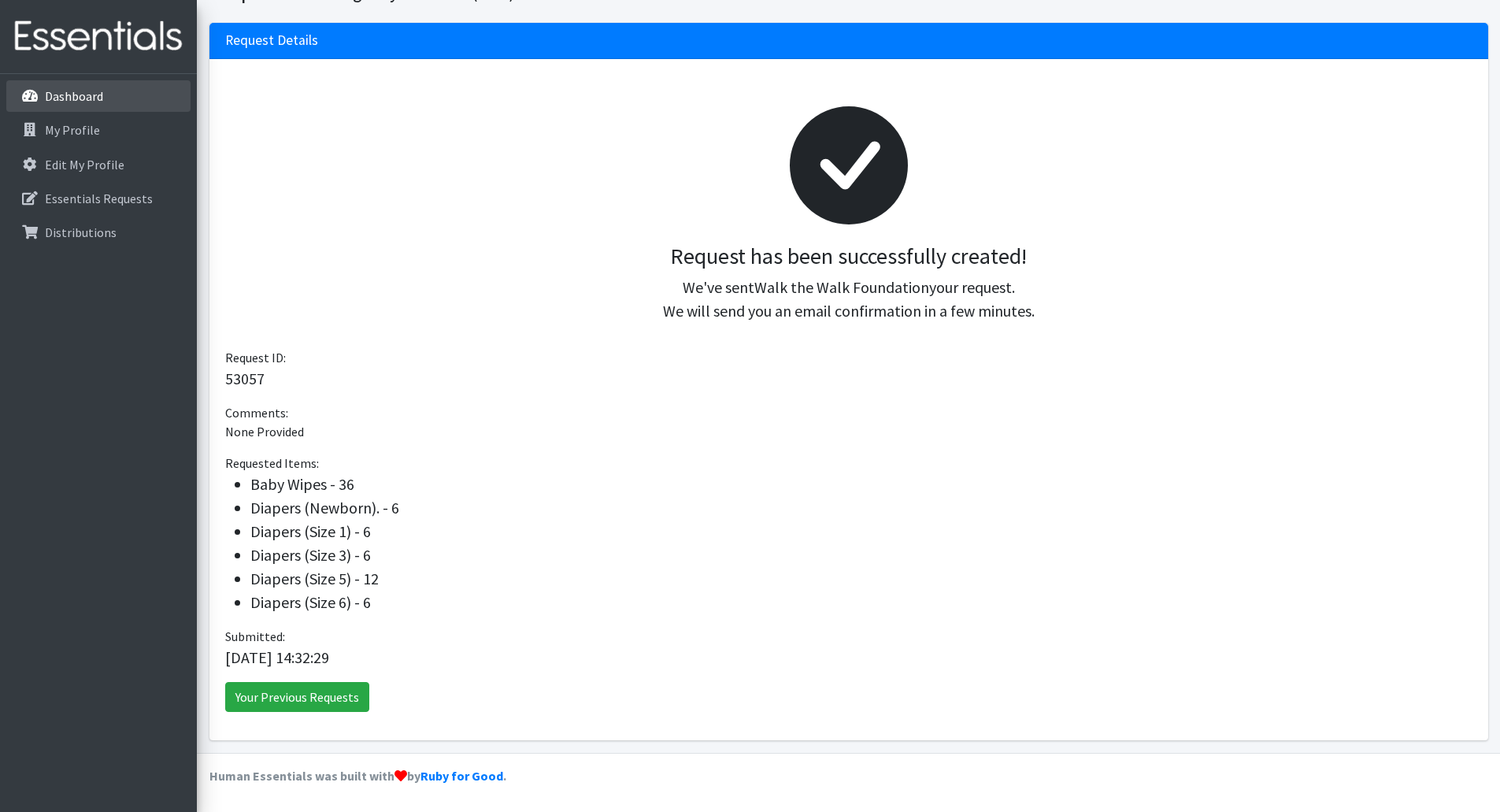
click at [55, 97] on p "Dashboard" at bounding box center [74, 95] width 58 height 16
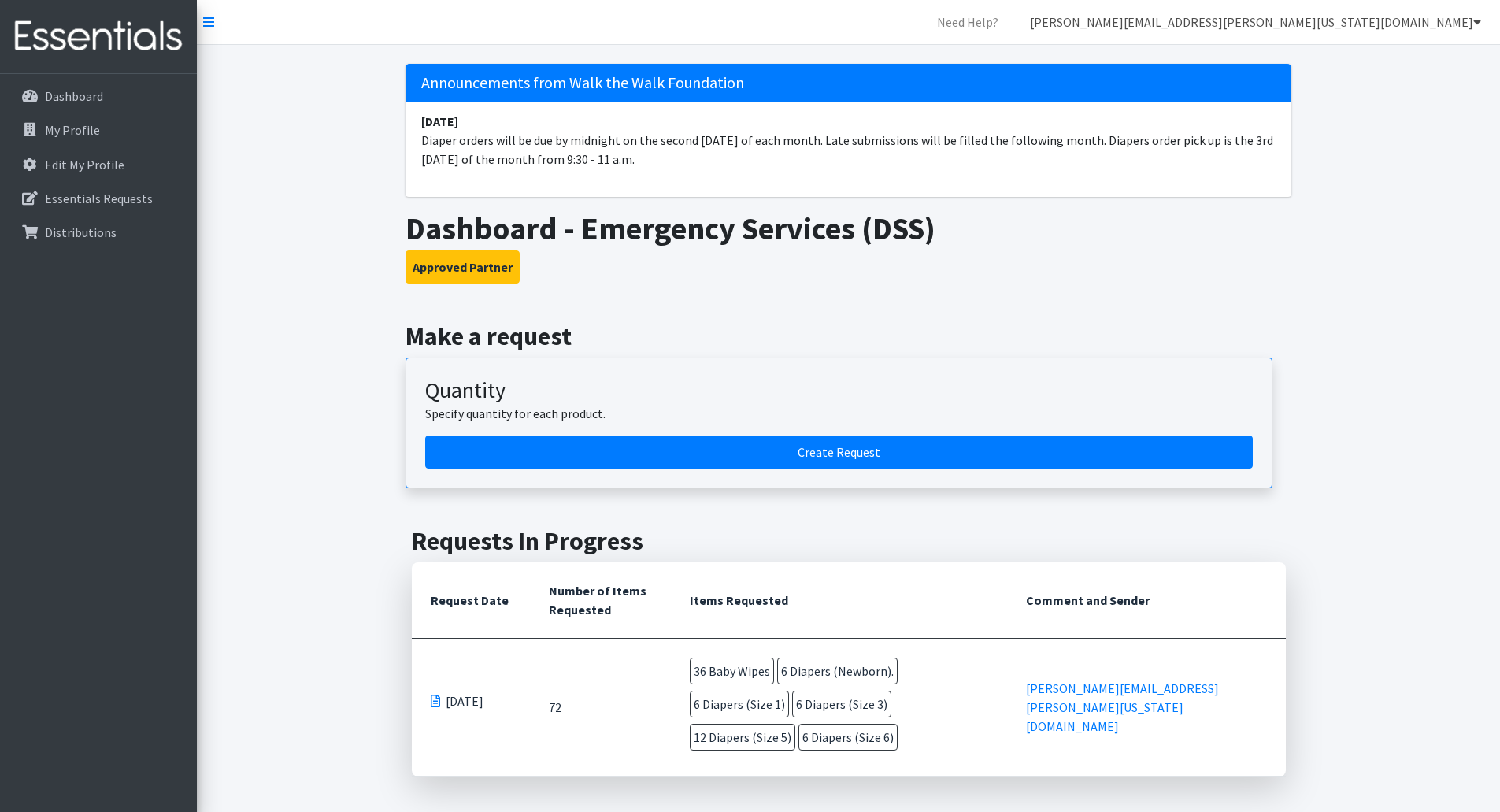
click at [1439, 14] on link "[PERSON_NAME][EMAIL_ADDRESS][PERSON_NAME][US_STATE][DOMAIN_NAME]" at bounding box center [1256, 22] width 477 height 31
click at [1328, 125] on link "Logout" at bounding box center [1383, 121] width 219 height 31
